Goal: Information Seeking & Learning: Learn about a topic

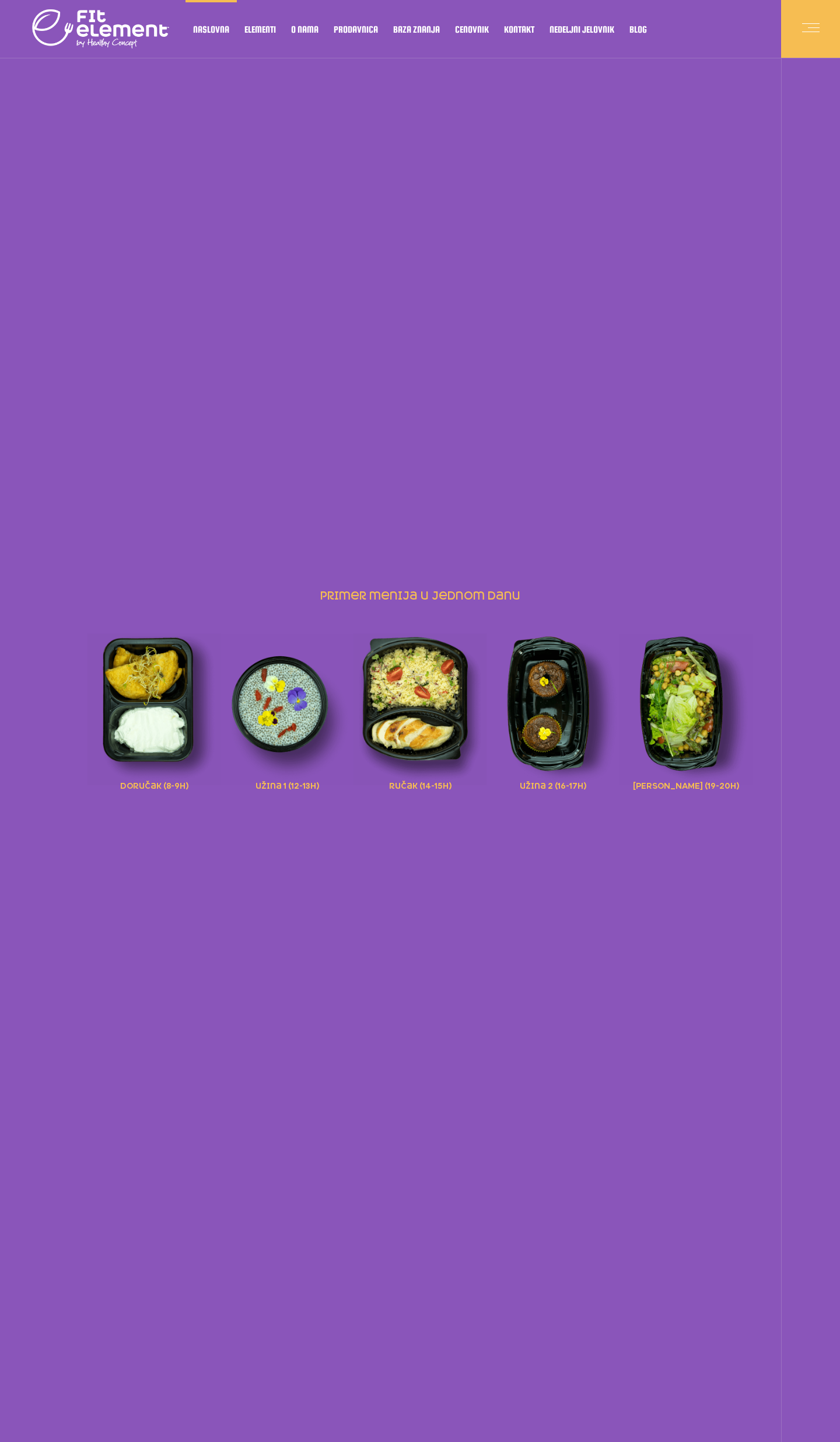
click at [809, 30] on span at bounding box center [811, 29] width 17 height 17
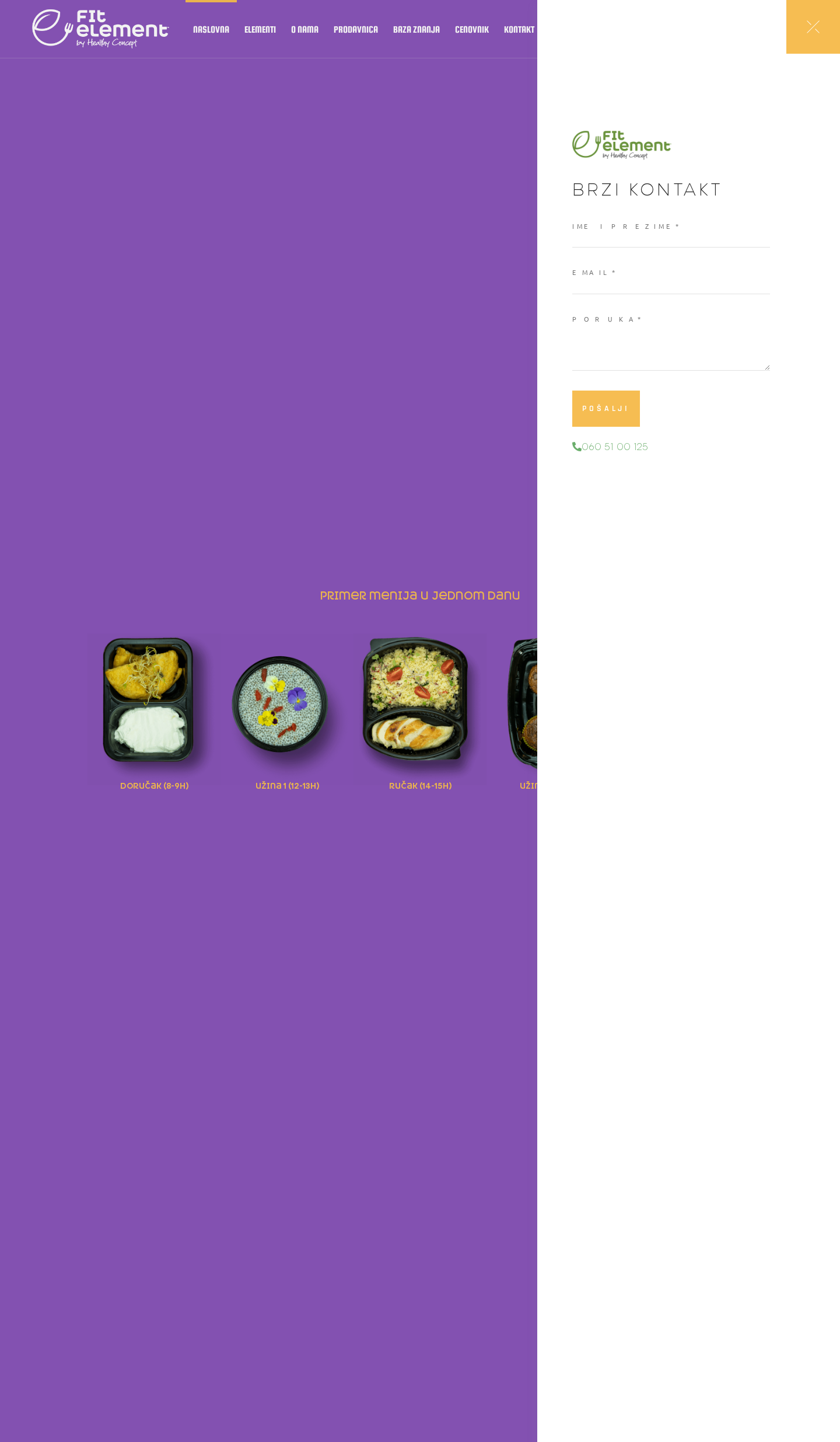
click at [377, 293] on div at bounding box center [420, 721] width 840 height 1442
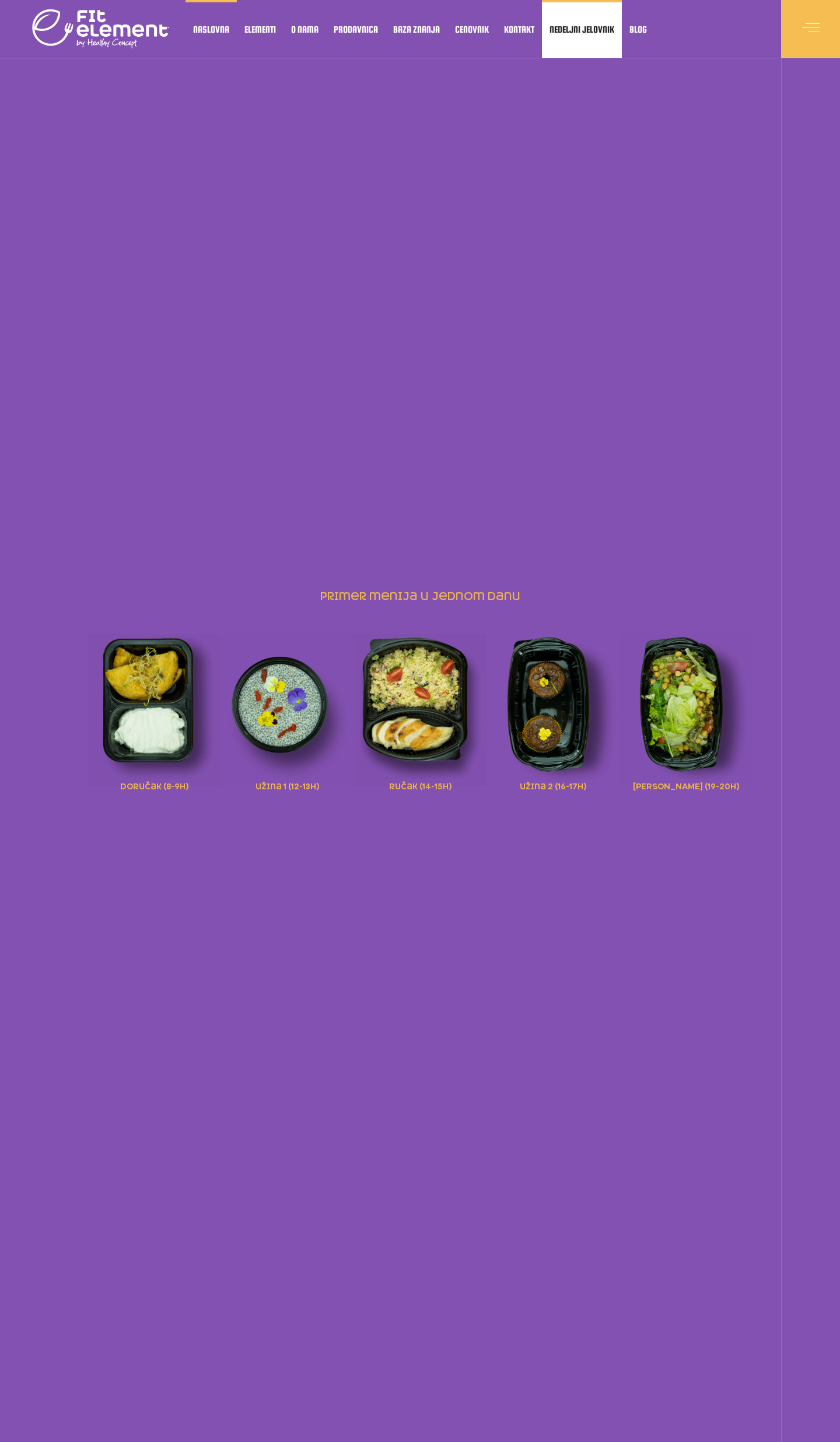
click at [589, 39] on link "Nedeljni jelovnik" at bounding box center [582, 28] width 80 height 58
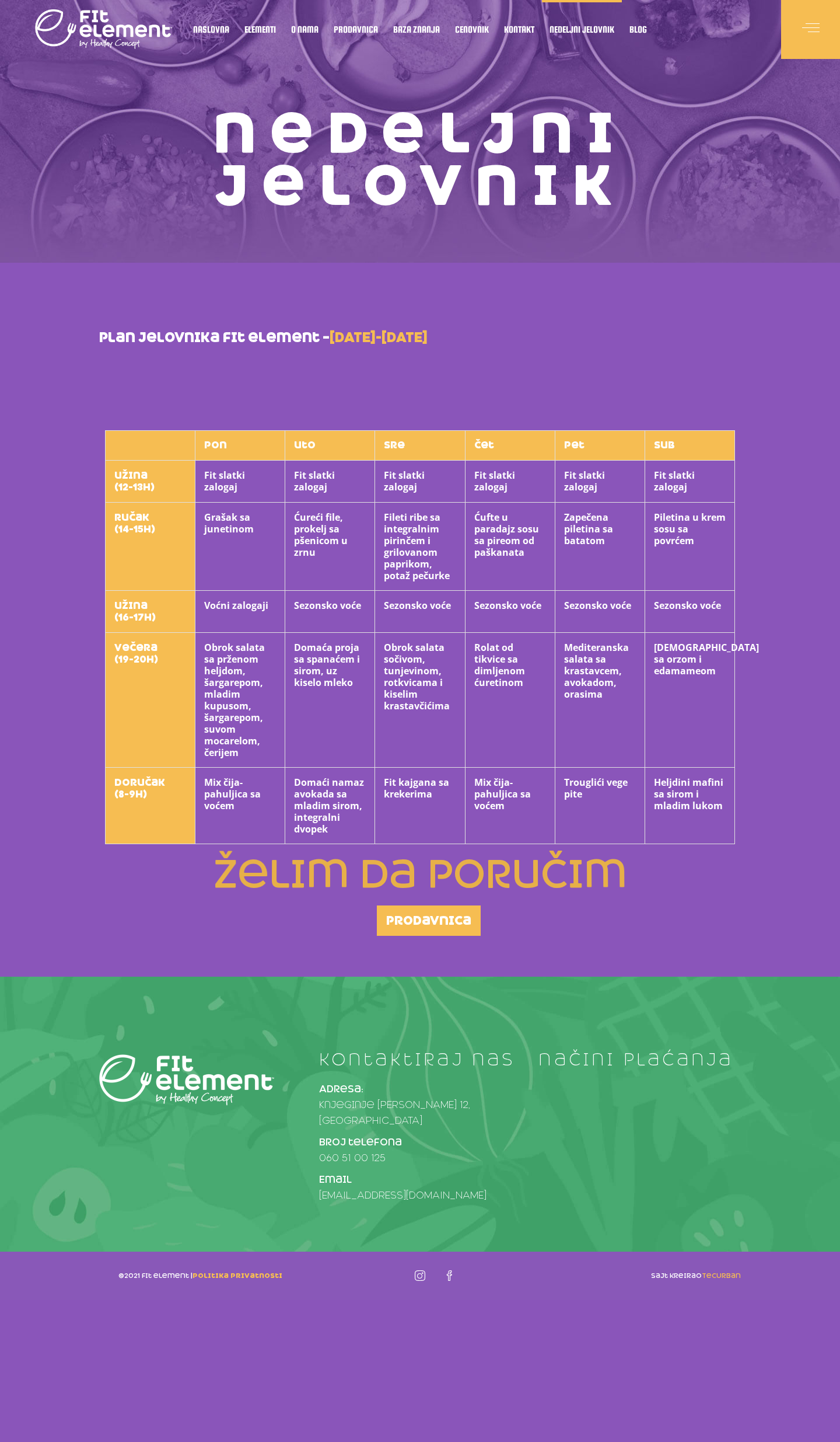
click at [399, 347] on p "plan jelovnika fit element – 12.05-17.05.2025." at bounding box center [420, 337] width 642 height 21
click at [399, 342] on strong "12.05-17.05.2025." at bounding box center [378, 338] width 98 height 17
click at [421, 512] on th "Fileti ribe sa integralnim pirinčem i grilovanom paprikom, potaž pečurke" at bounding box center [420, 547] width 90 height 88
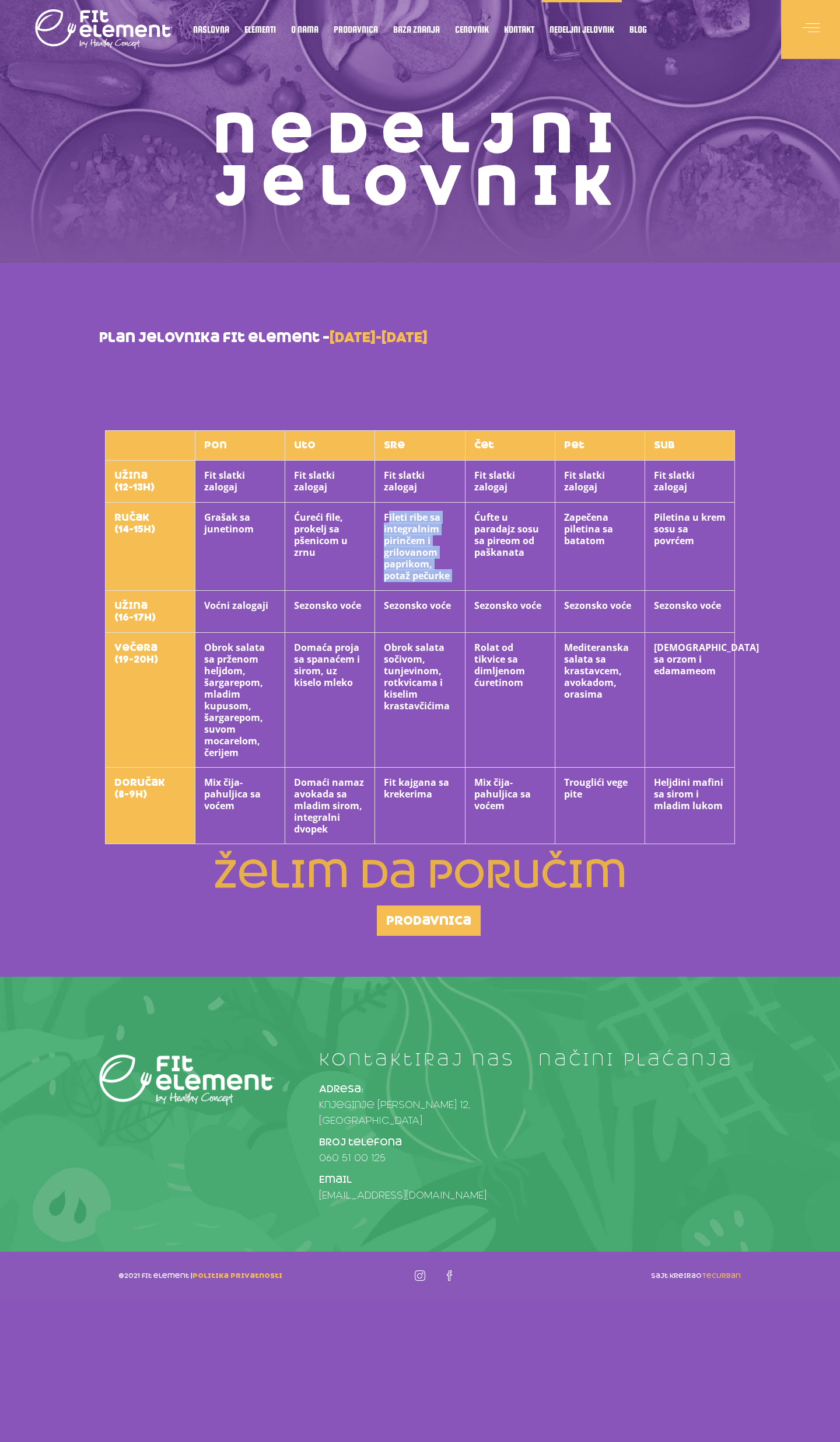
click at [421, 512] on th "Fileti ribe sa integralnim pirinčem i grilovanom paprikom, potaž pečurke" at bounding box center [420, 547] width 90 height 88
